Goal: Task Accomplishment & Management: Manage account settings

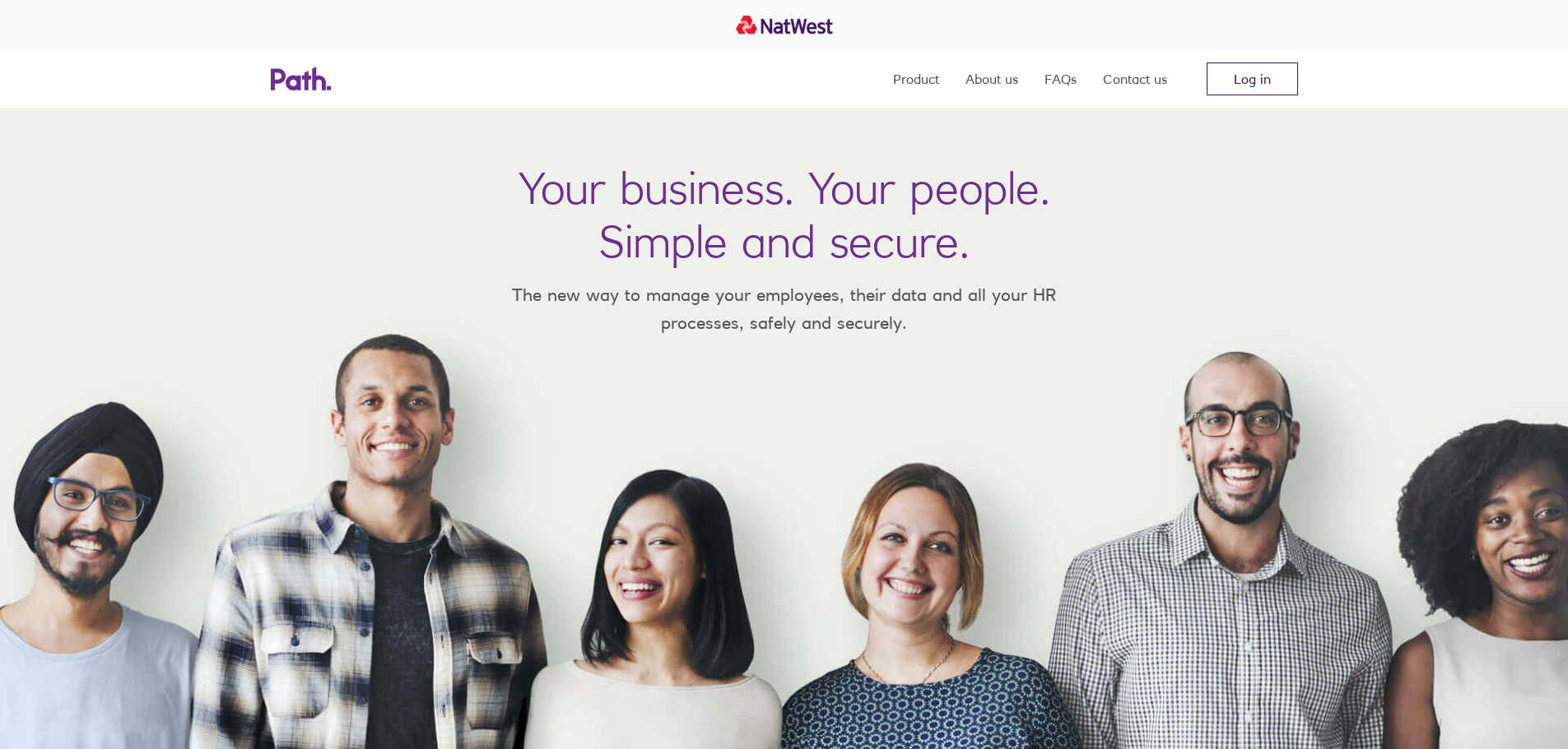
click at [1254, 80] on link "Log in" at bounding box center [1252, 78] width 92 height 32
click at [1276, 73] on link "Log in" at bounding box center [1252, 78] width 92 height 32
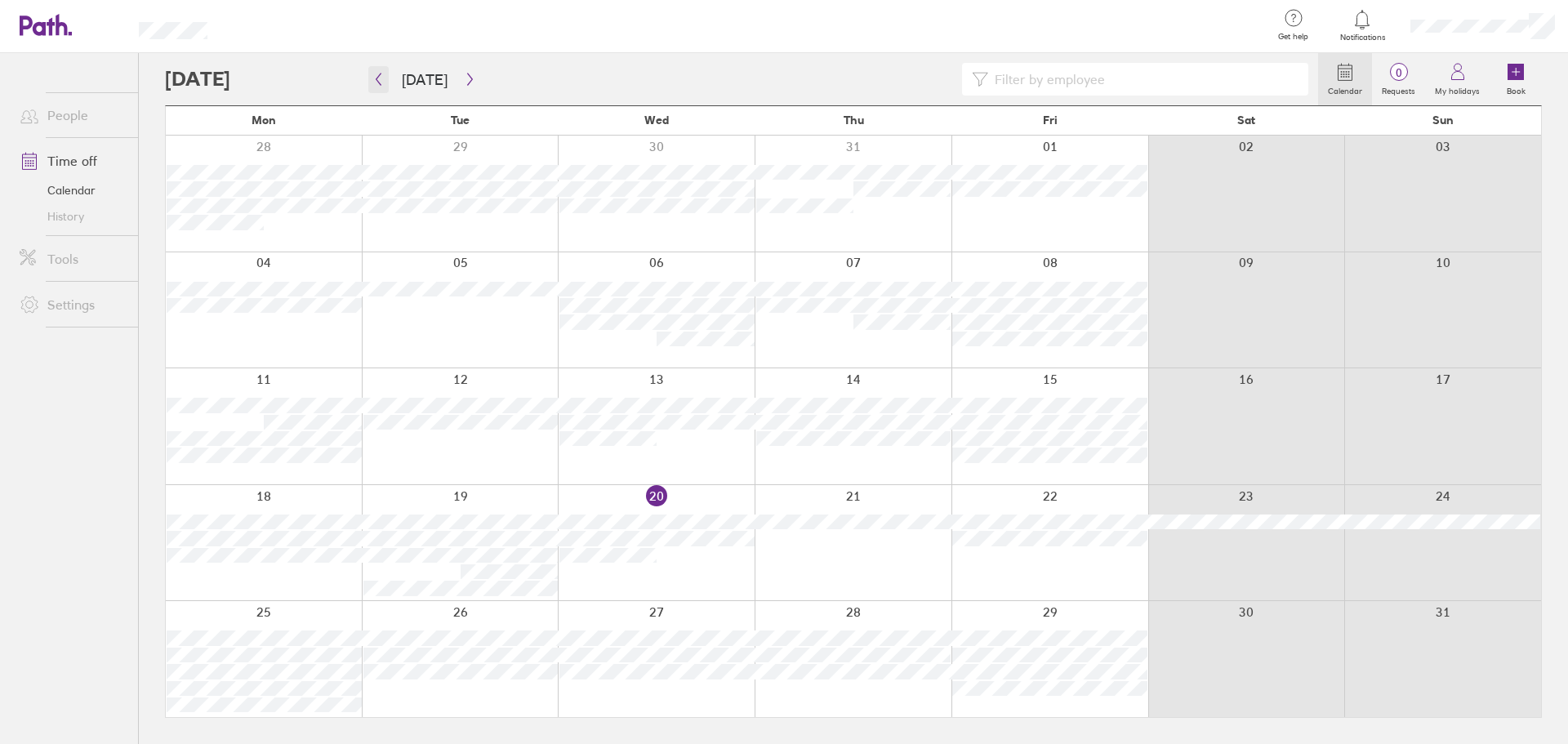
click at [380, 78] on icon "button" at bounding box center [378, 79] width 12 height 13
click at [465, 79] on icon "button" at bounding box center [469, 79] width 12 height 13
click at [467, 85] on icon "button" at bounding box center [469, 79] width 12 height 13
click at [385, 68] on button "button" at bounding box center [378, 79] width 20 height 27
